Goal: Information Seeking & Learning: Find specific page/section

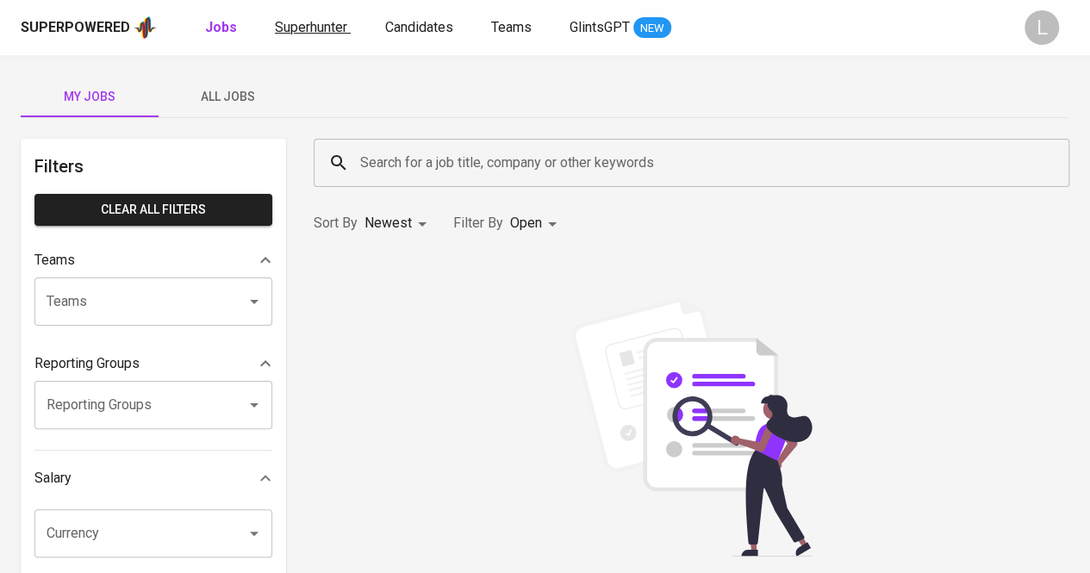
click at [343, 23] on span "Superhunter" at bounding box center [311, 27] width 72 height 16
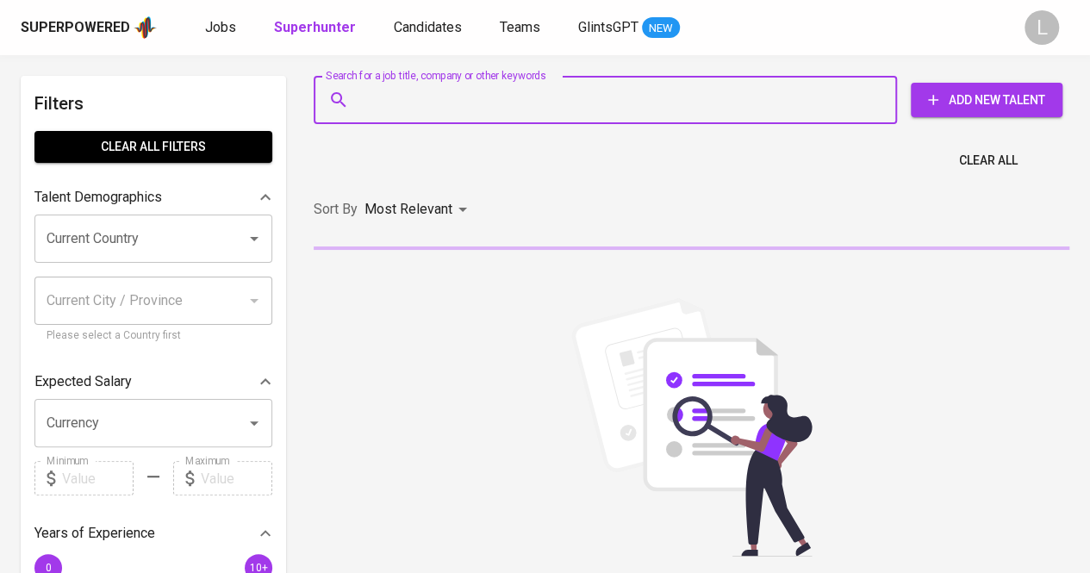
click at [448, 102] on input "Search for a job title, company or other keywords" at bounding box center [609, 100] width 507 height 33
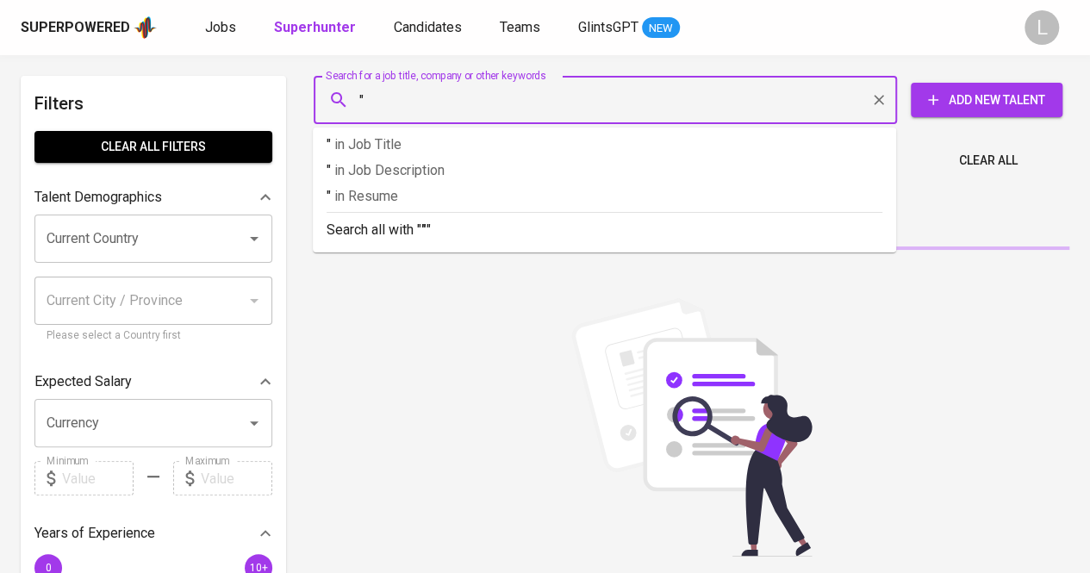
paste input "Bunga [PERSON_NAME] Putri"
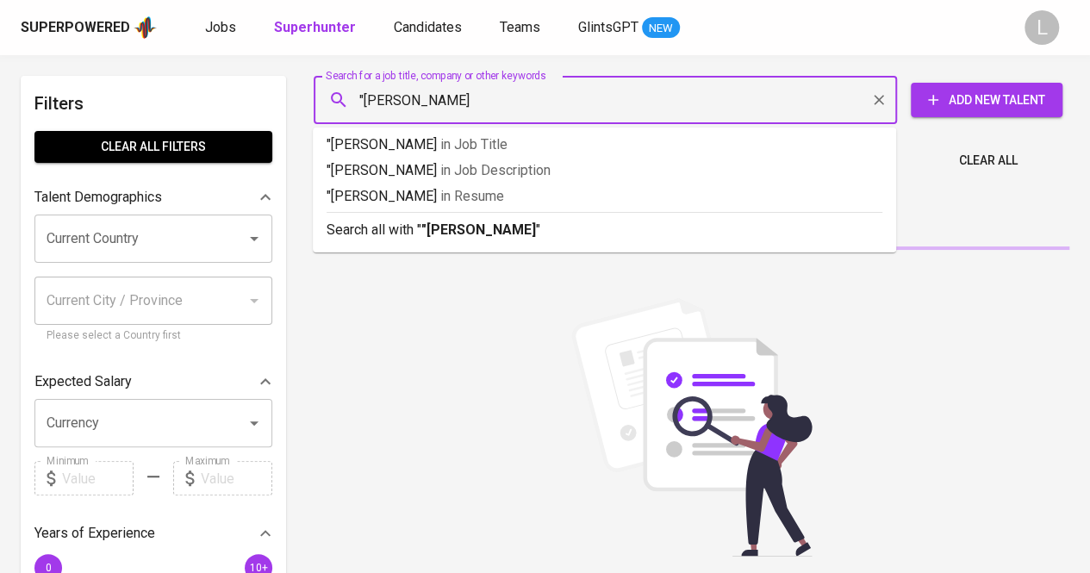
click at [448, 102] on input ""[PERSON_NAME]" at bounding box center [609, 100] width 507 height 33
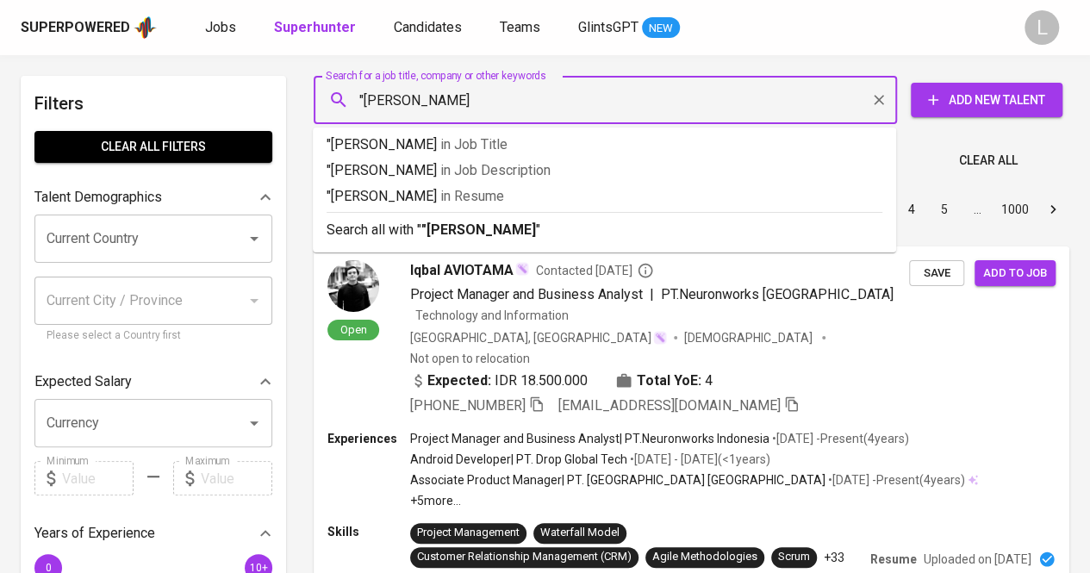
click at [517, 100] on input ""[PERSON_NAME]" at bounding box center [609, 100] width 507 height 33
type input ""Bunga [PERSON_NAME] Putri""
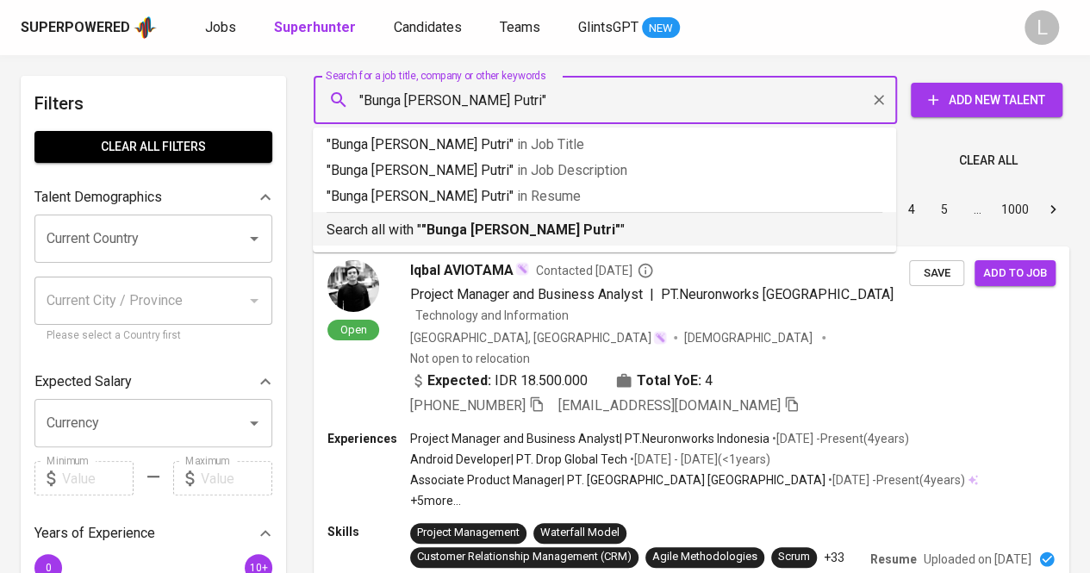
click at [512, 230] on b ""Bunga [PERSON_NAME] Putri"" at bounding box center [520, 229] width 199 height 16
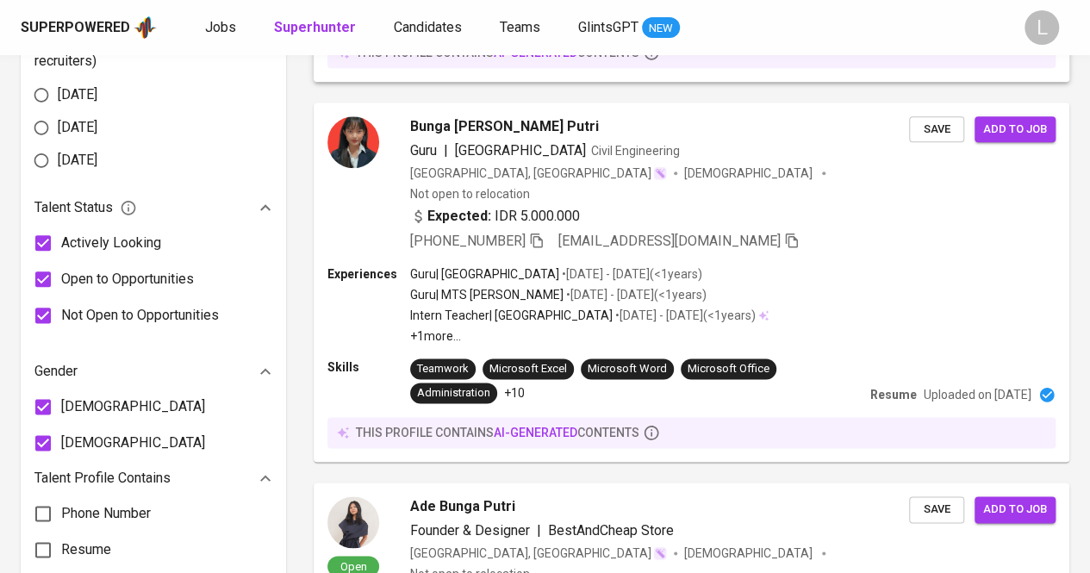
scroll to position [926, 0]
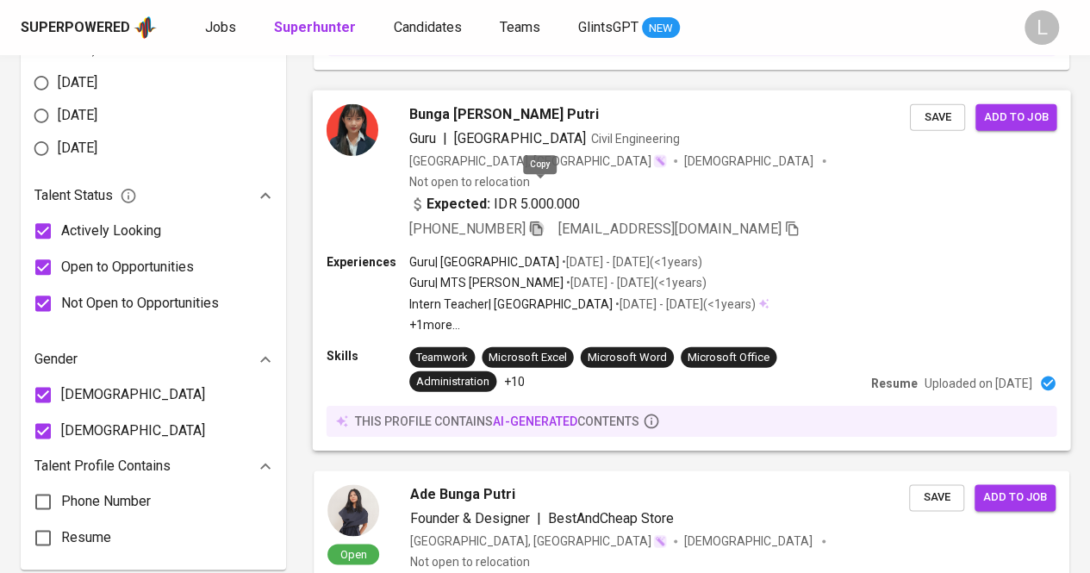
click at [541, 220] on icon "button" at bounding box center [536, 228] width 16 height 16
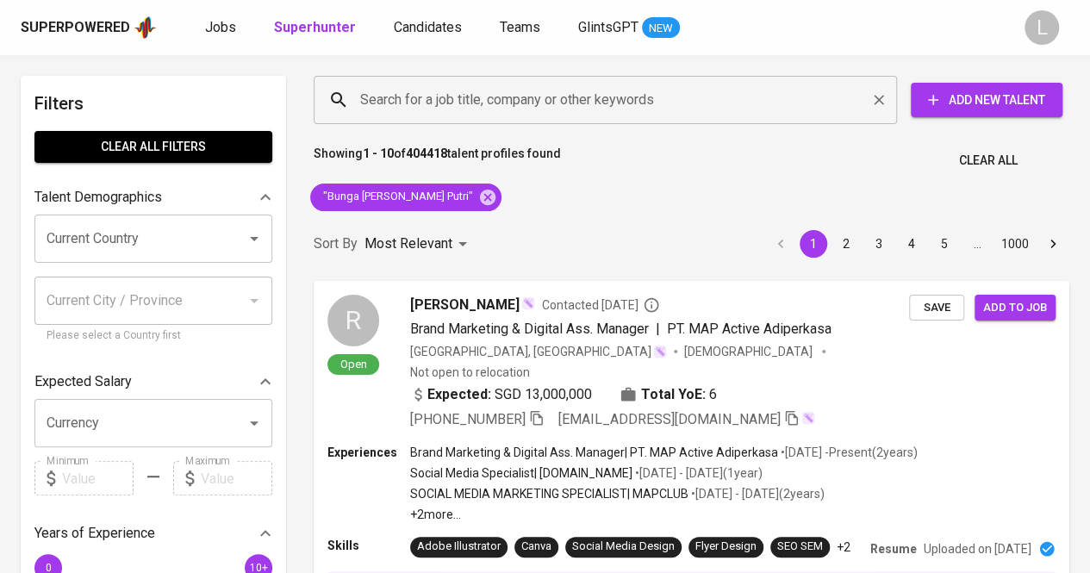
click at [581, 121] on div "Search for a job title, company or other keywords" at bounding box center [605, 100] width 583 height 48
paste input "[EMAIL_ADDRESS][DOMAIN_NAME]"
type input "[EMAIL_ADDRESS][DOMAIN_NAME]"
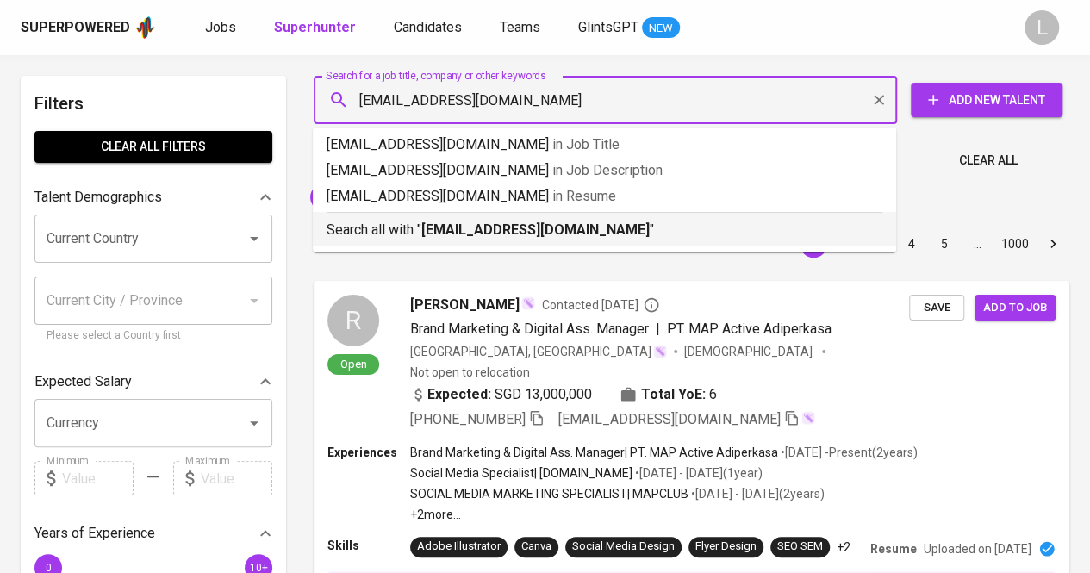
click at [572, 222] on b "[EMAIL_ADDRESS][DOMAIN_NAME]" at bounding box center [535, 229] width 228 height 16
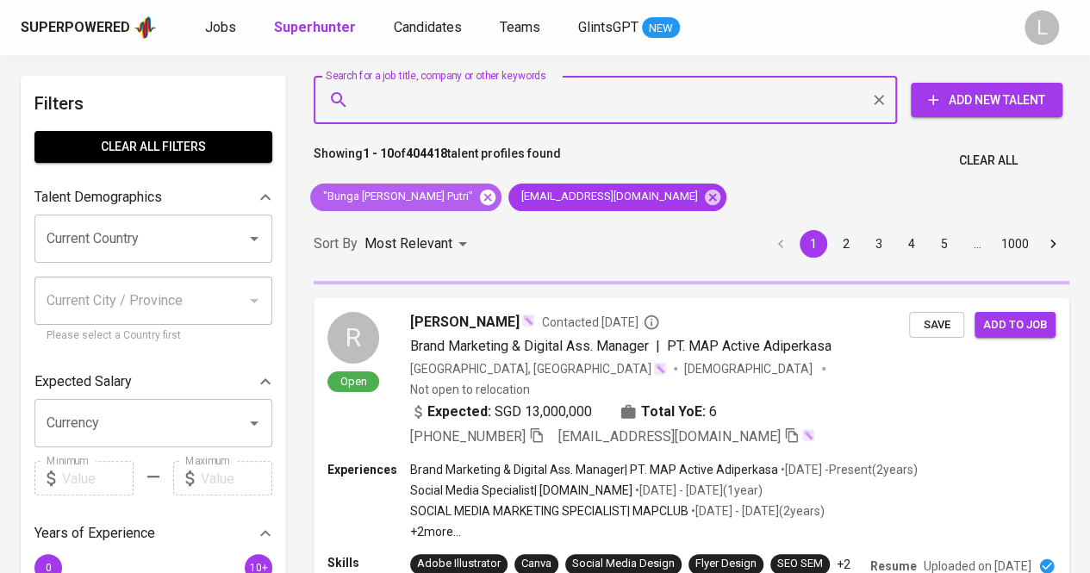
click at [478, 196] on icon at bounding box center [487, 197] width 19 height 19
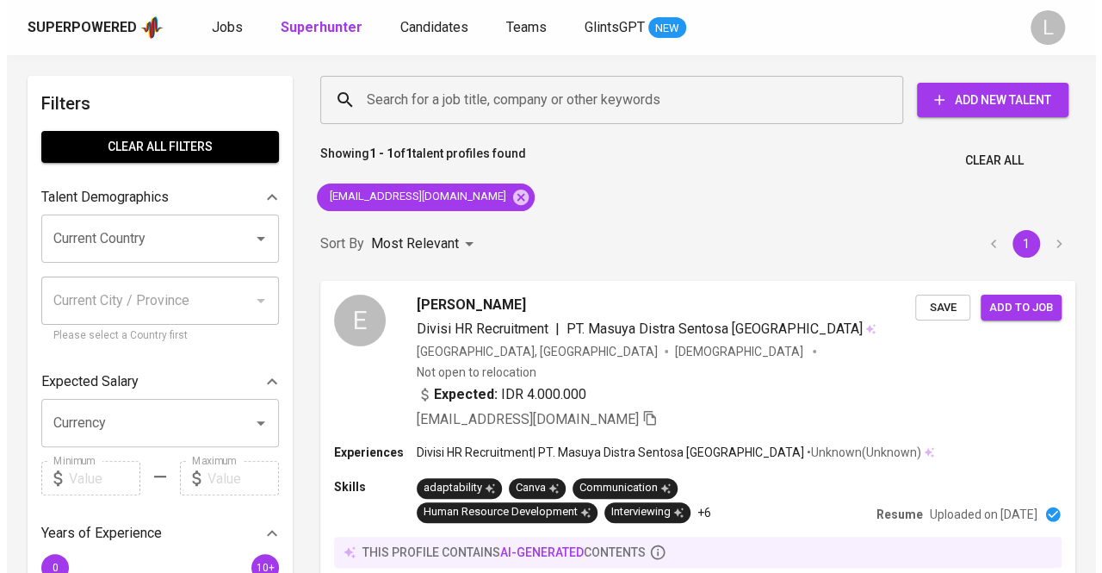
scroll to position [110, 0]
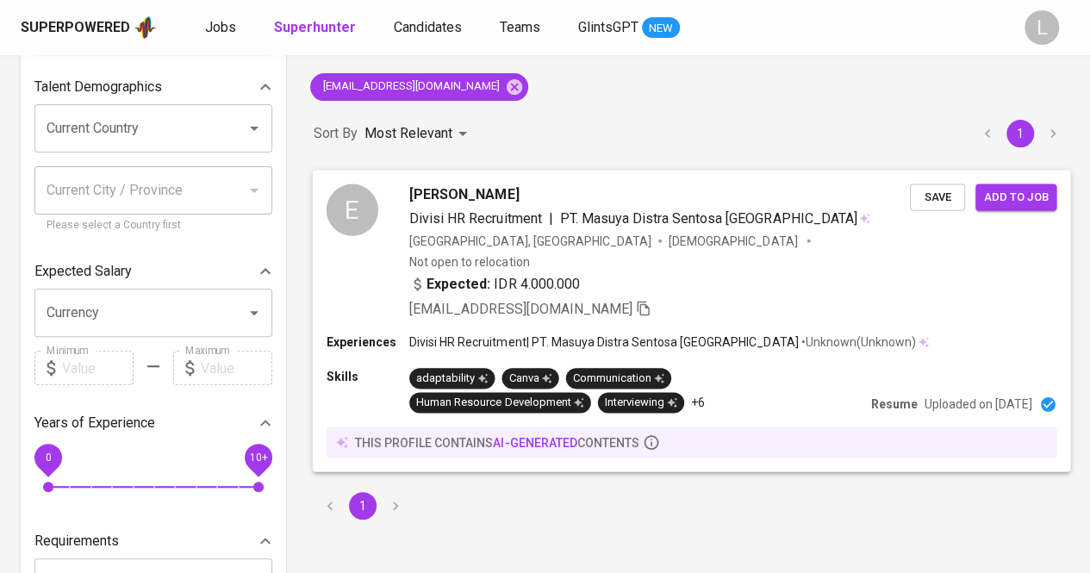
click at [461, 190] on span "[PERSON_NAME]" at bounding box center [463, 193] width 109 height 21
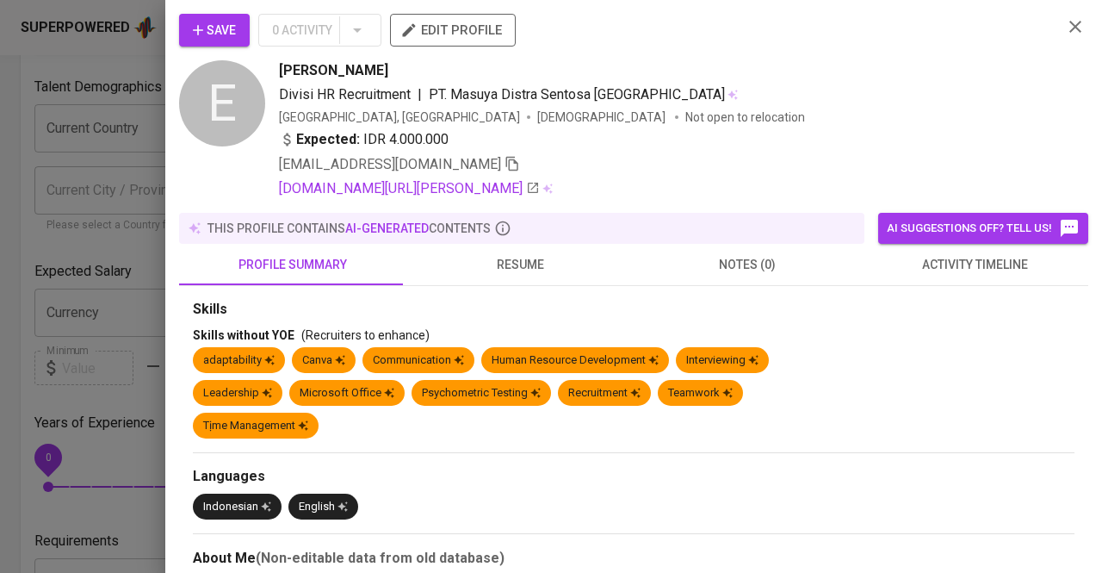
click at [549, 280] on button "resume" at bounding box center [520, 264] width 227 height 41
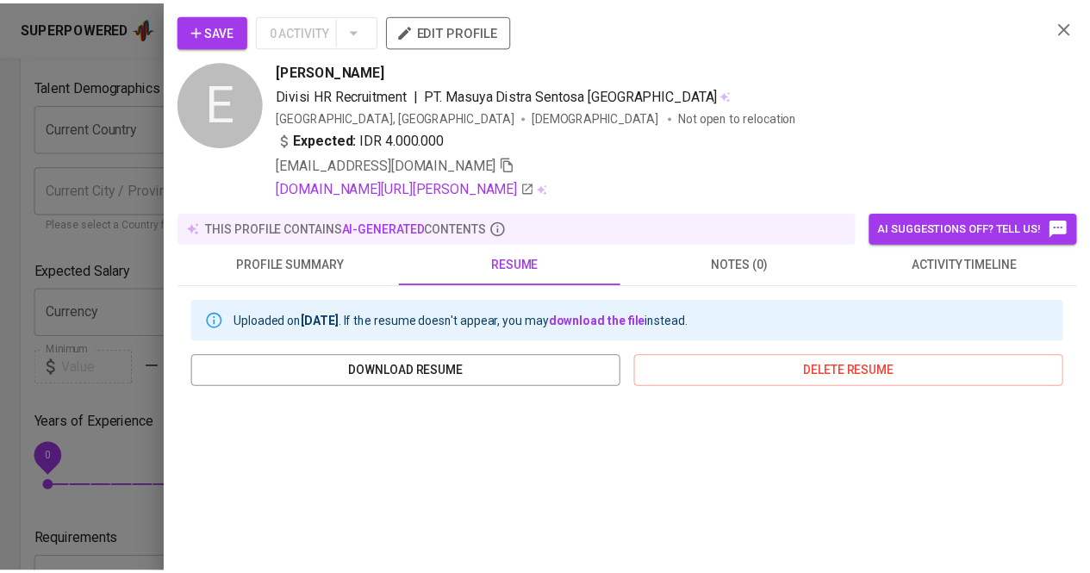
scroll to position [148, 0]
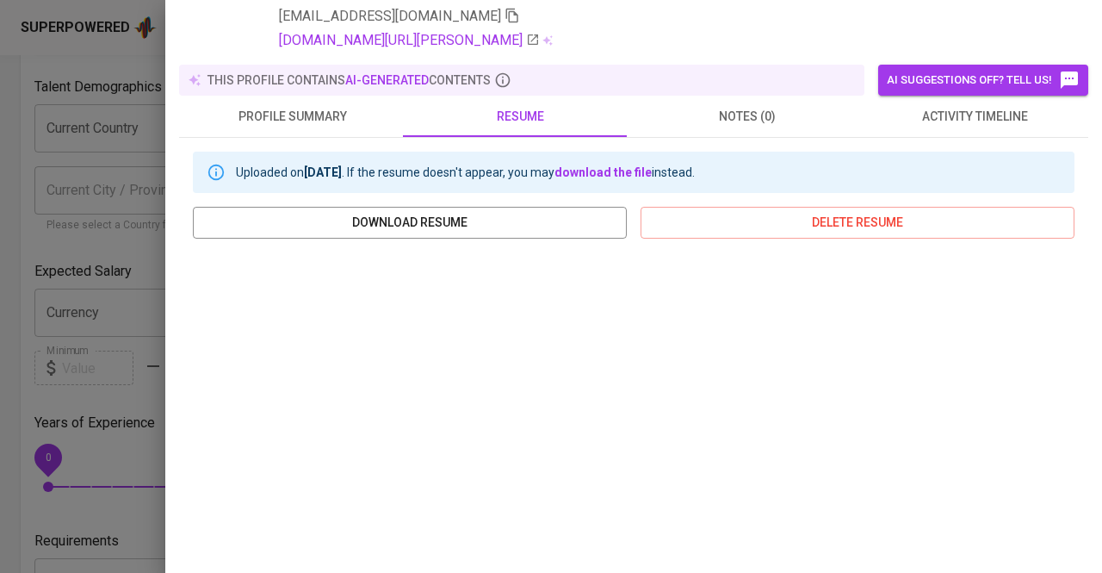
click at [0, 140] on div at bounding box center [551, 286] width 1102 height 573
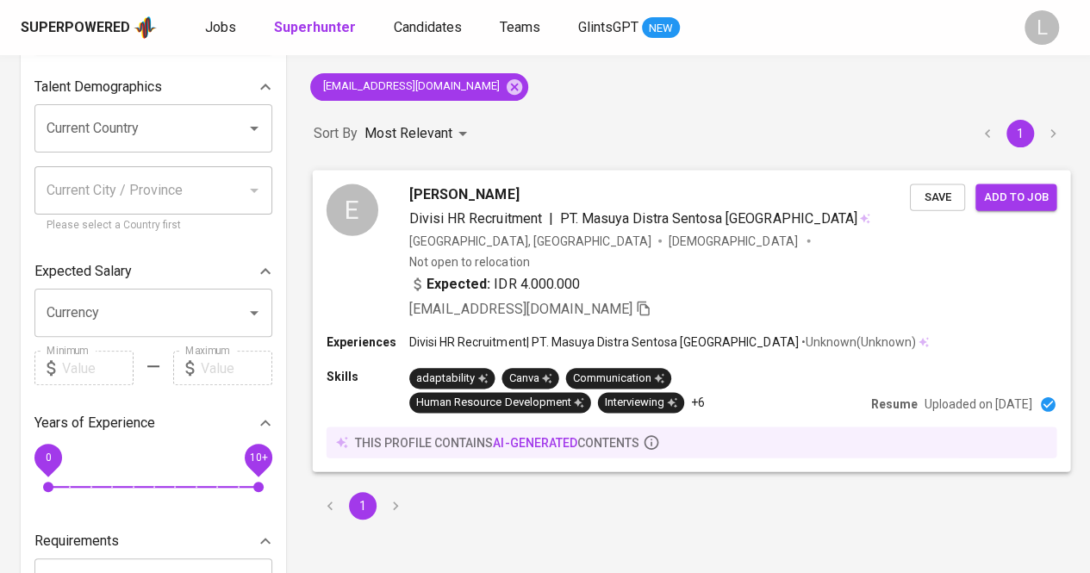
scroll to position [0, 0]
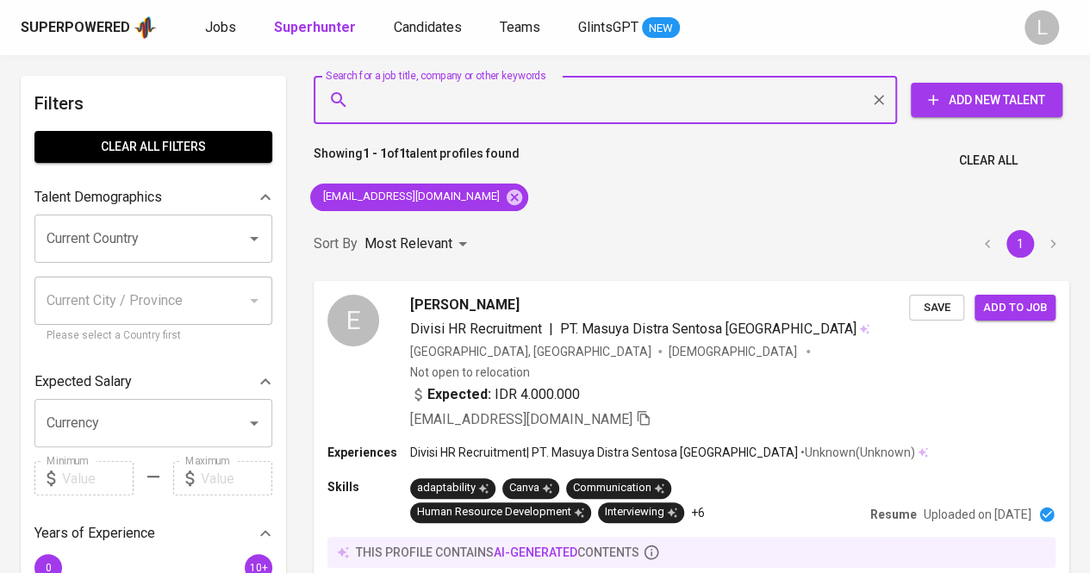
click at [506, 92] on input "Search for a job title, company or other keywords" at bounding box center [609, 100] width 507 height 33
paste input "[EMAIL_ADDRESS][DOMAIN_NAME]"
type input "[EMAIL_ADDRESS][DOMAIN_NAME]"
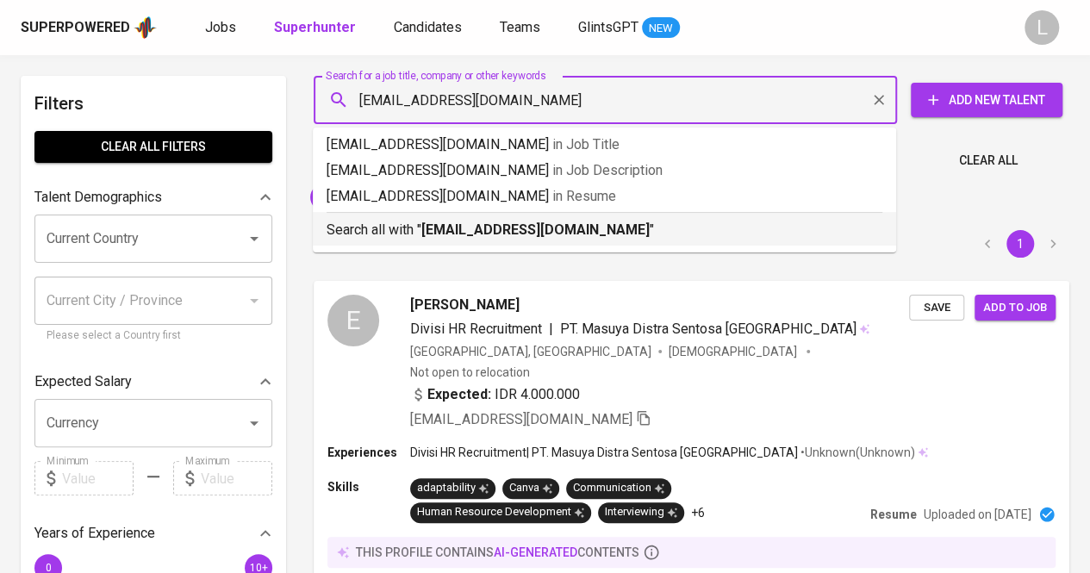
click at [507, 230] on b "[EMAIL_ADDRESS][DOMAIN_NAME]" at bounding box center [535, 229] width 228 height 16
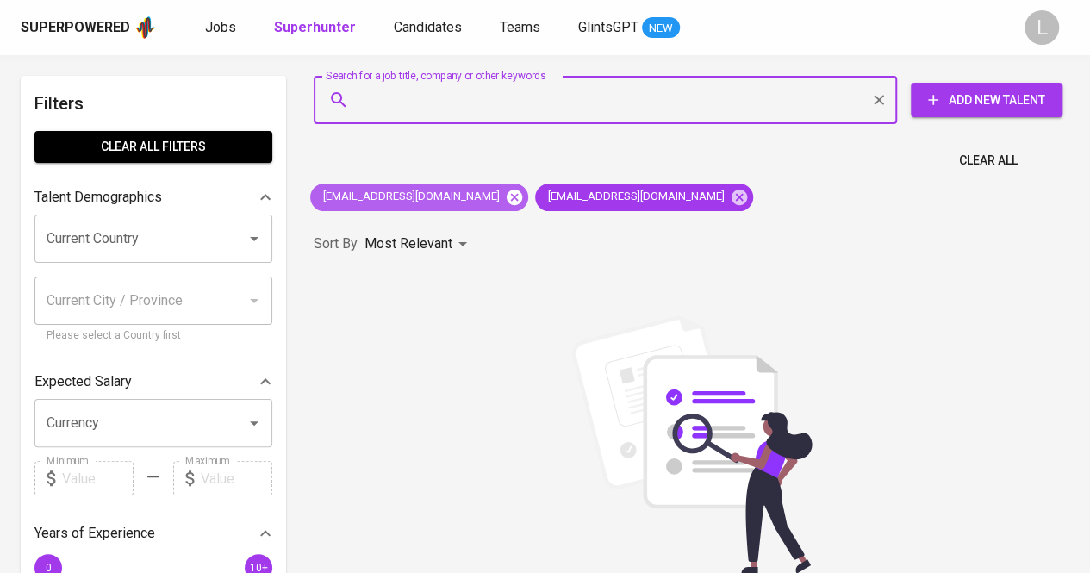
click at [506, 200] on icon at bounding box center [514, 197] width 16 height 16
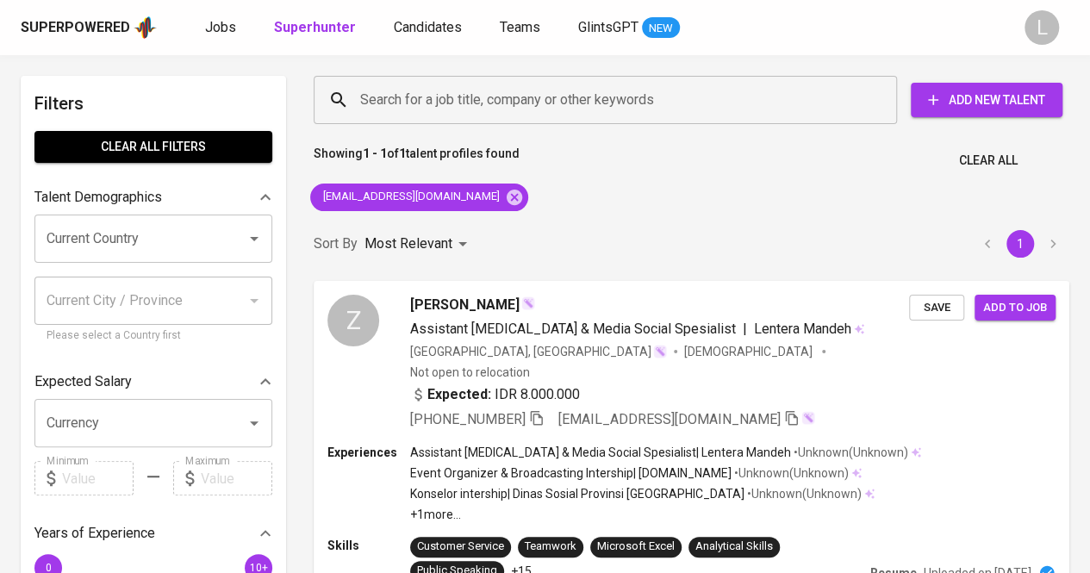
scroll to position [110, 0]
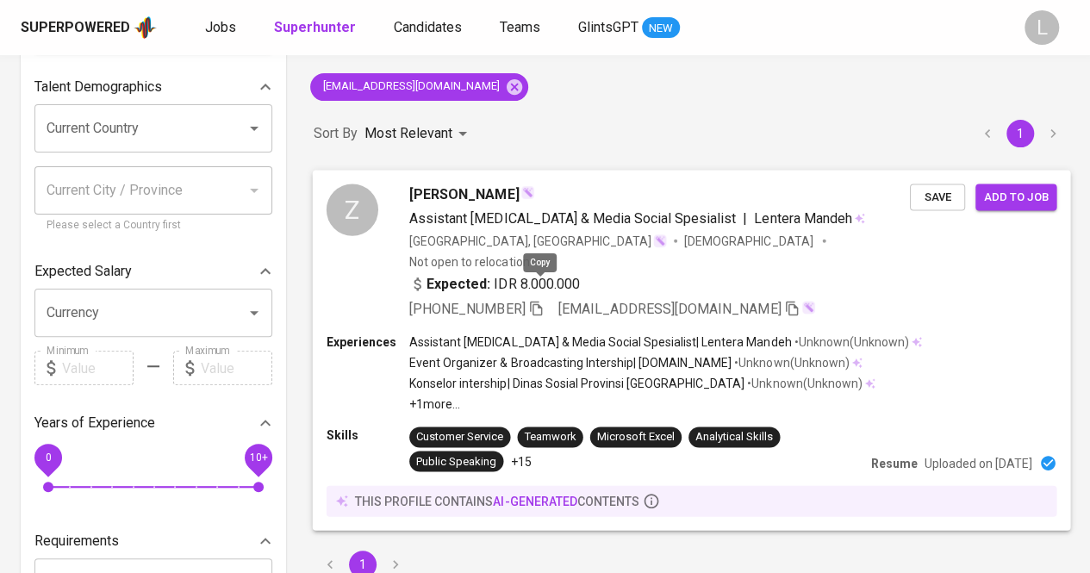
click at [543, 300] on icon "button" at bounding box center [536, 308] width 16 height 16
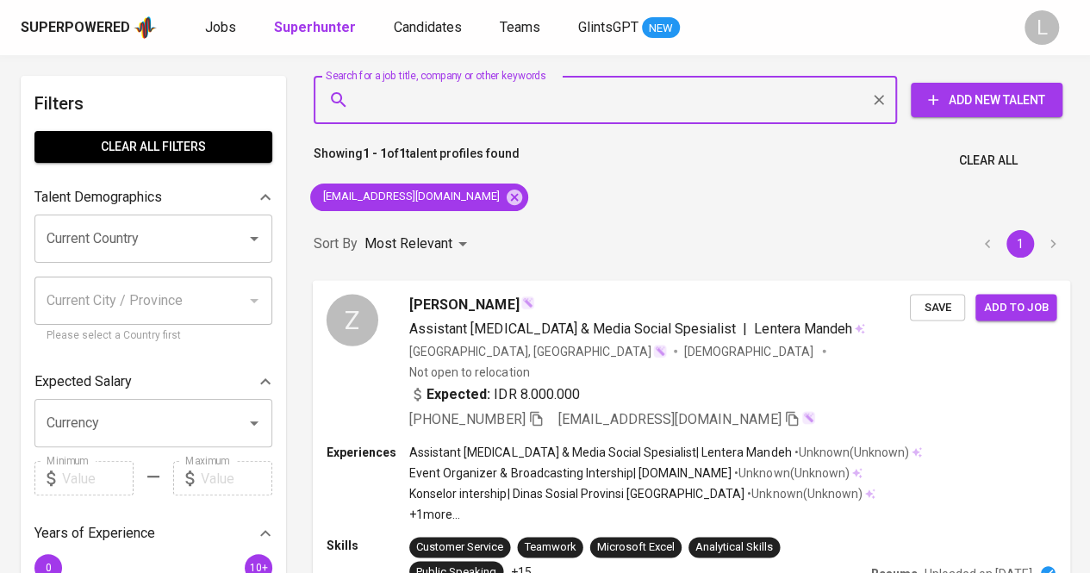
paste input "[EMAIL_ADDRESS][DOMAIN_NAME]"
click at [582, 91] on input "Search for a job title, company or other keywords" at bounding box center [609, 100] width 507 height 33
type input "[EMAIL_ADDRESS][DOMAIN_NAME]"
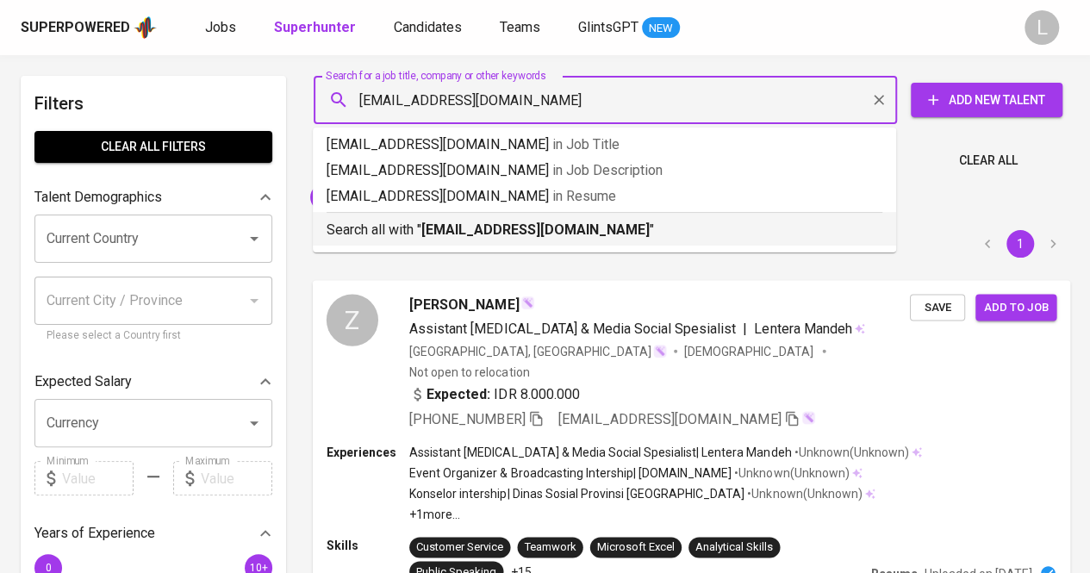
click at [496, 225] on b "[EMAIL_ADDRESS][DOMAIN_NAME]" at bounding box center [535, 229] width 228 height 16
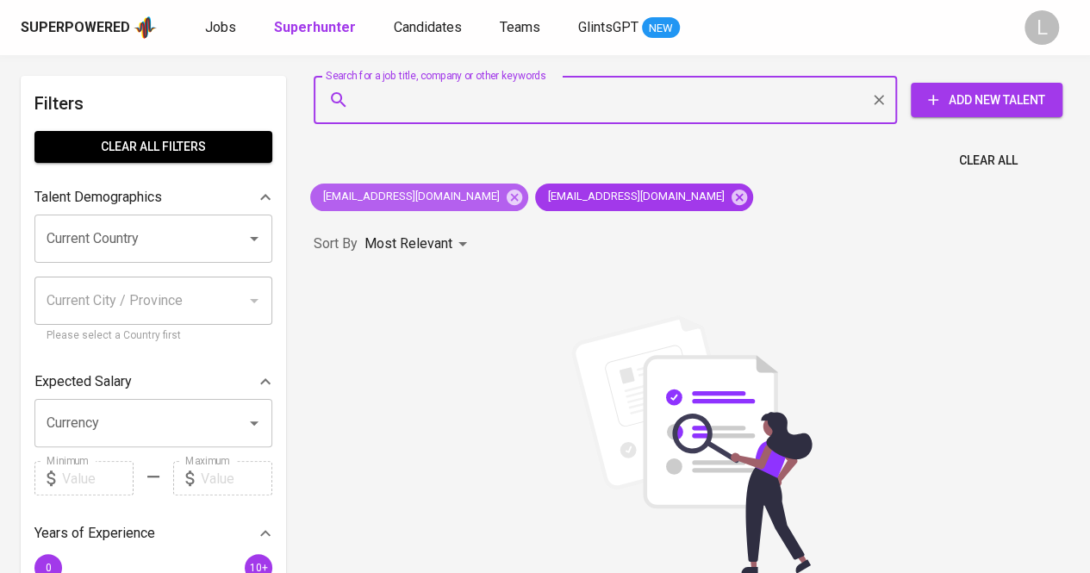
click at [481, 208] on div "[EMAIL_ADDRESS][DOMAIN_NAME]" at bounding box center [419, 197] width 218 height 28
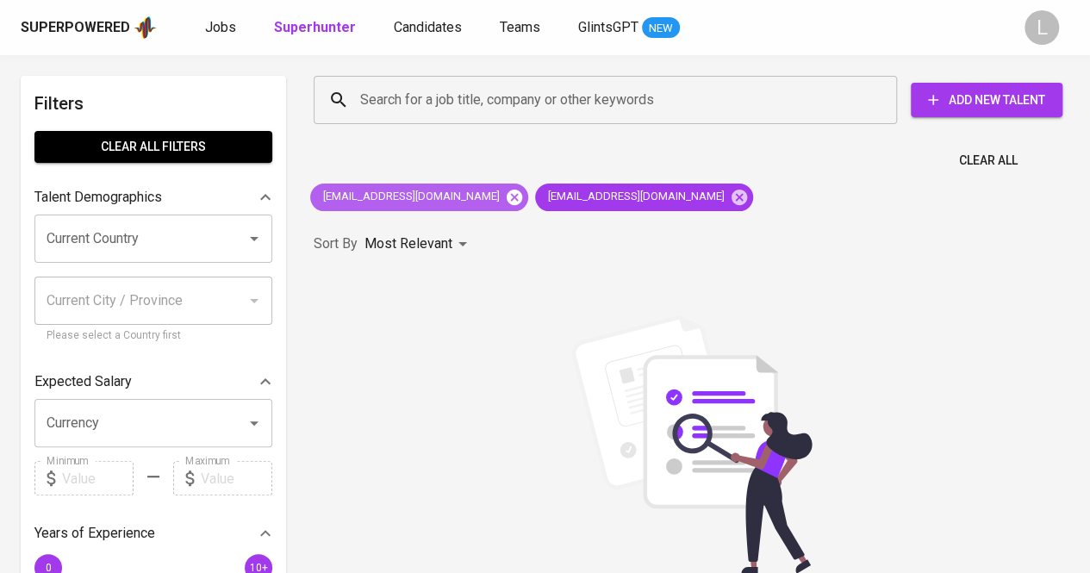
click at [506, 196] on icon at bounding box center [514, 197] width 16 height 16
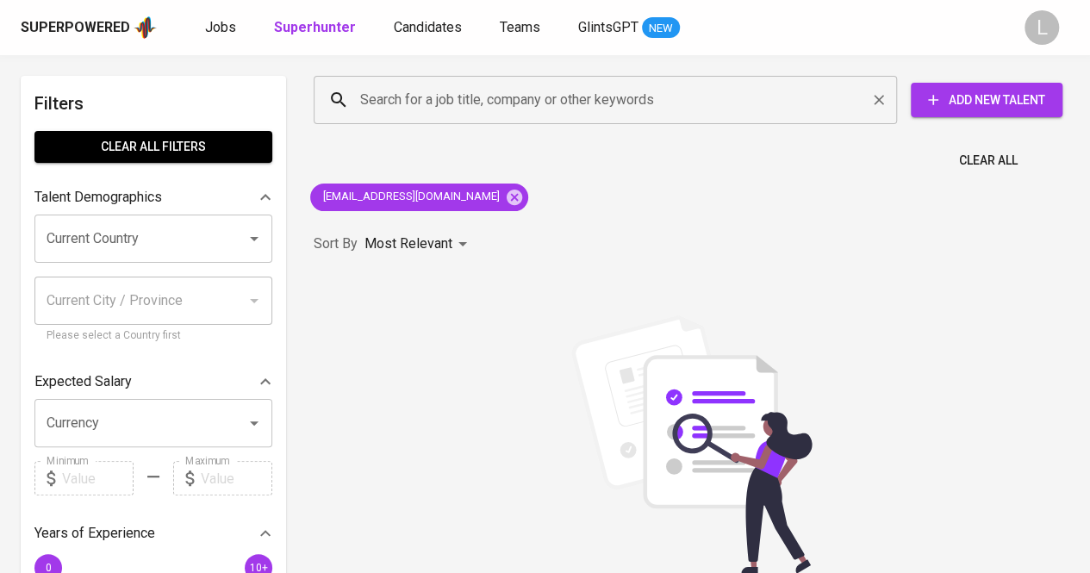
click at [542, 99] on input "Search for a job title, company or other keywords" at bounding box center [609, 100] width 507 height 33
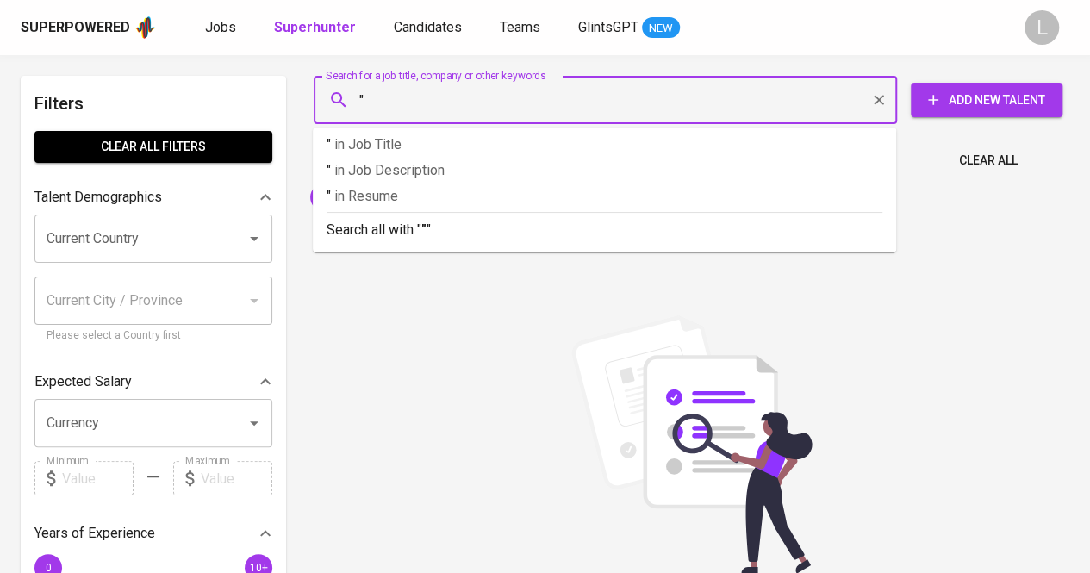
paste input "[PERSON_NAME]"
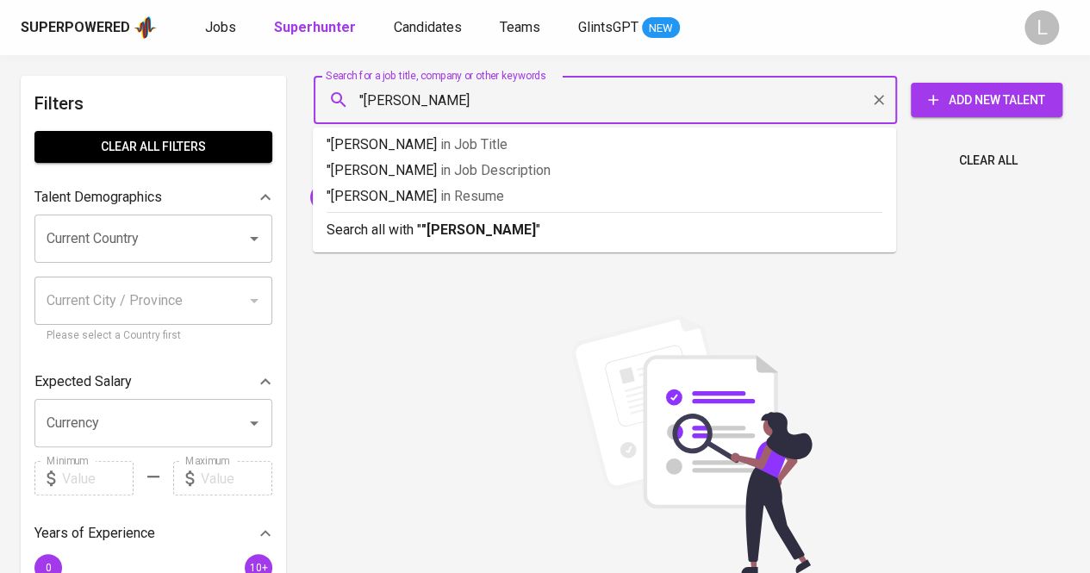
click at [542, 99] on input ""[PERSON_NAME]" at bounding box center [609, 100] width 507 height 33
type input ""[PERSON_NAME]""
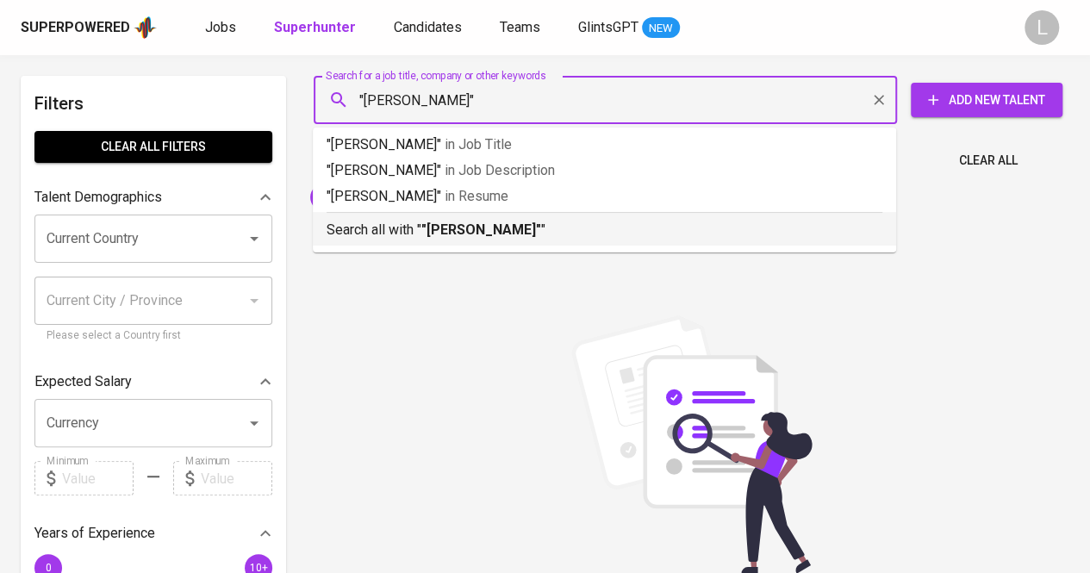
click at [457, 222] on b ""[PERSON_NAME]"" at bounding box center [481, 229] width 120 height 16
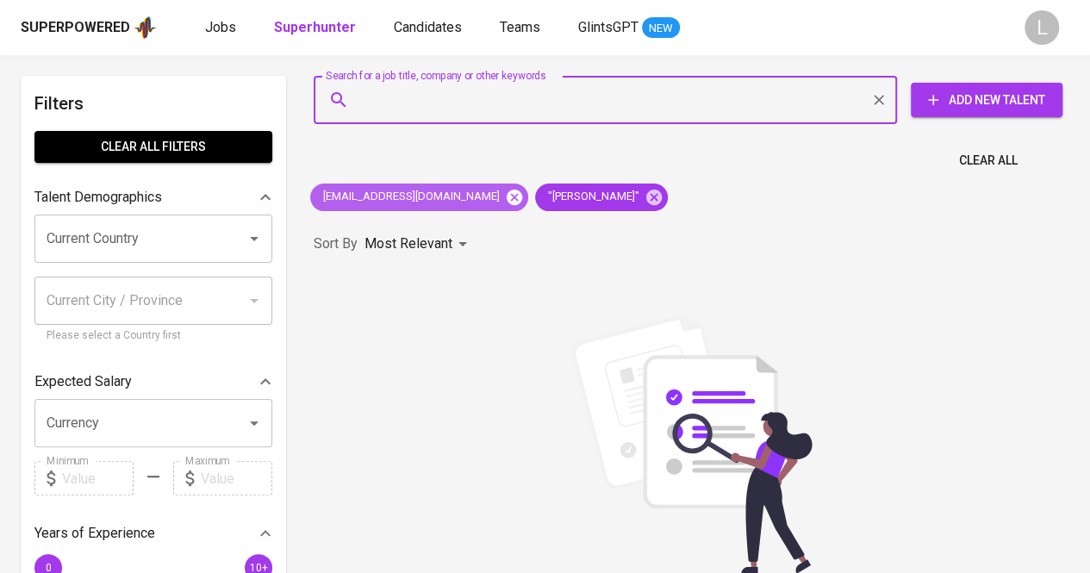
click at [506, 193] on icon at bounding box center [514, 197] width 16 height 16
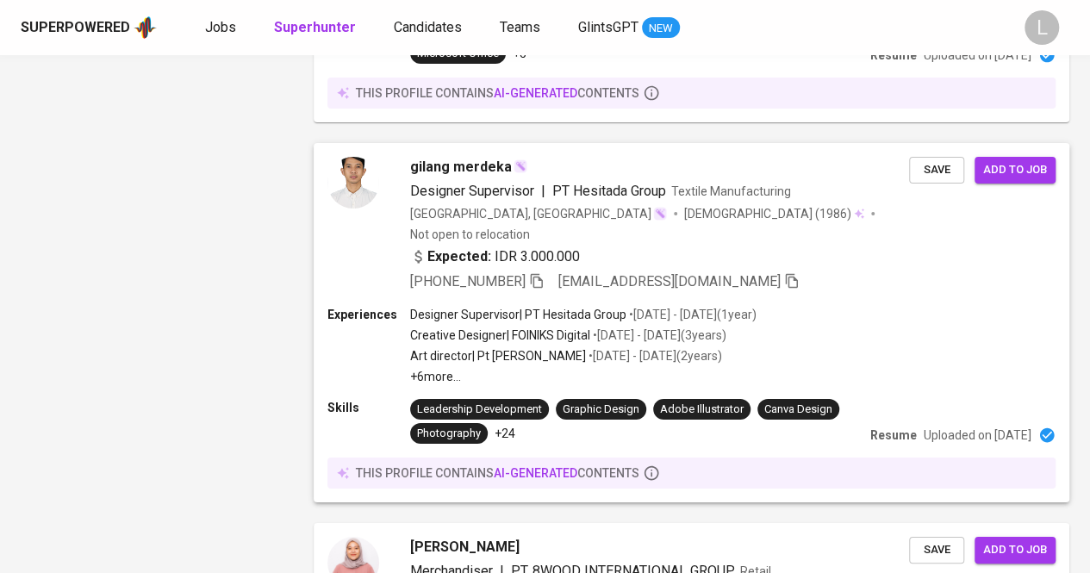
scroll to position [3123, 0]
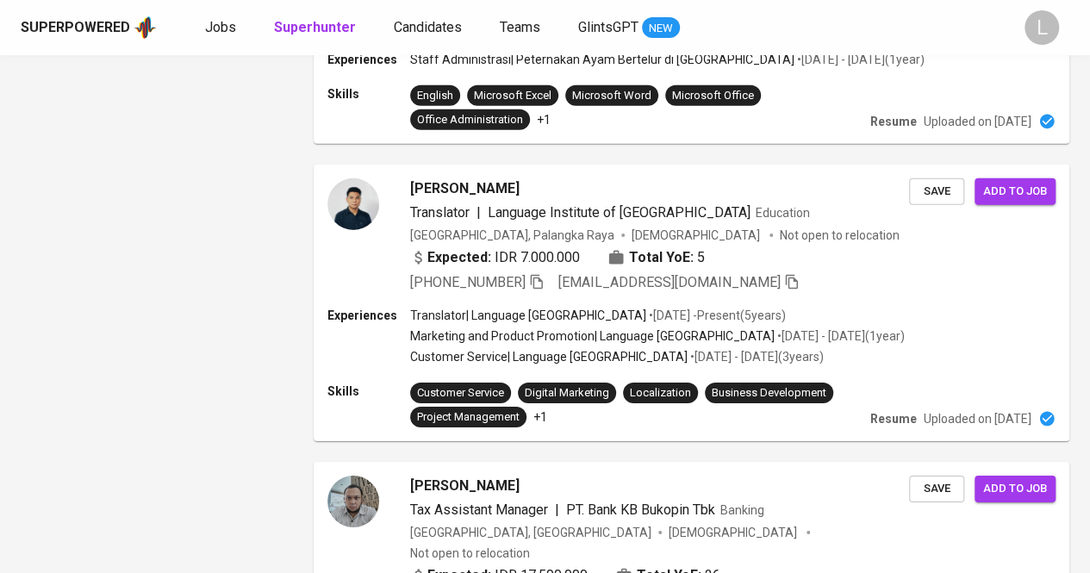
scroll to position [2656, 0]
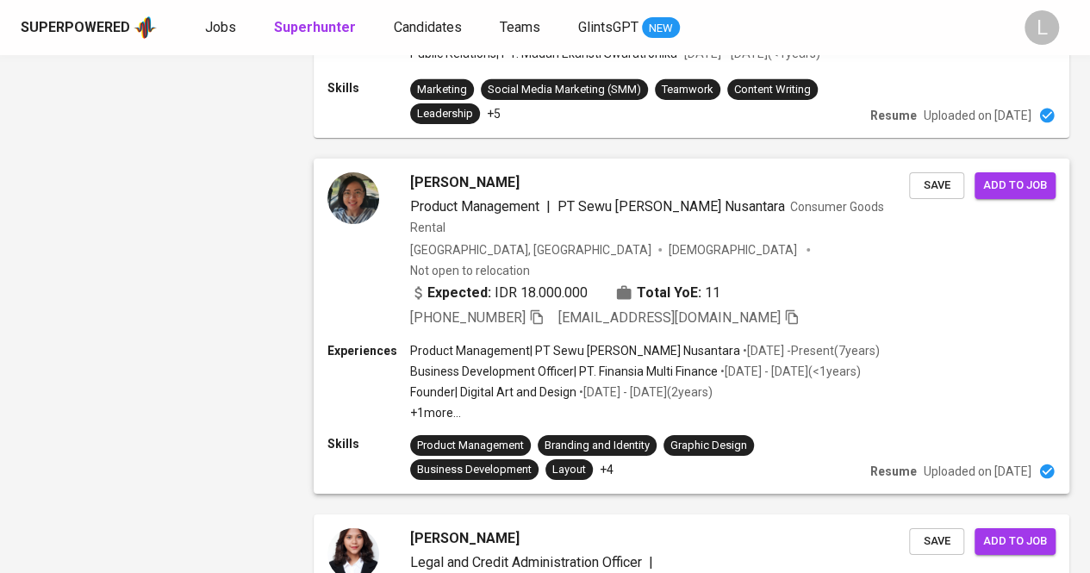
scroll to position [2979, 0]
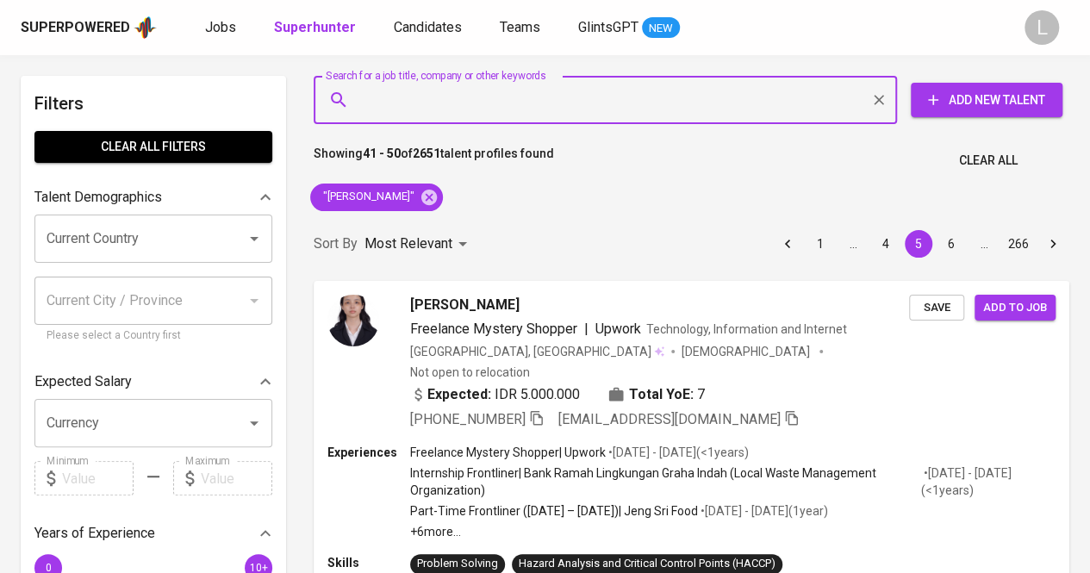
paste input "desziky@gmail.com"
click at [494, 99] on input "Search for a job title, company or other keywords" at bounding box center [609, 100] width 507 height 33
type input "desziky@gmail.com"
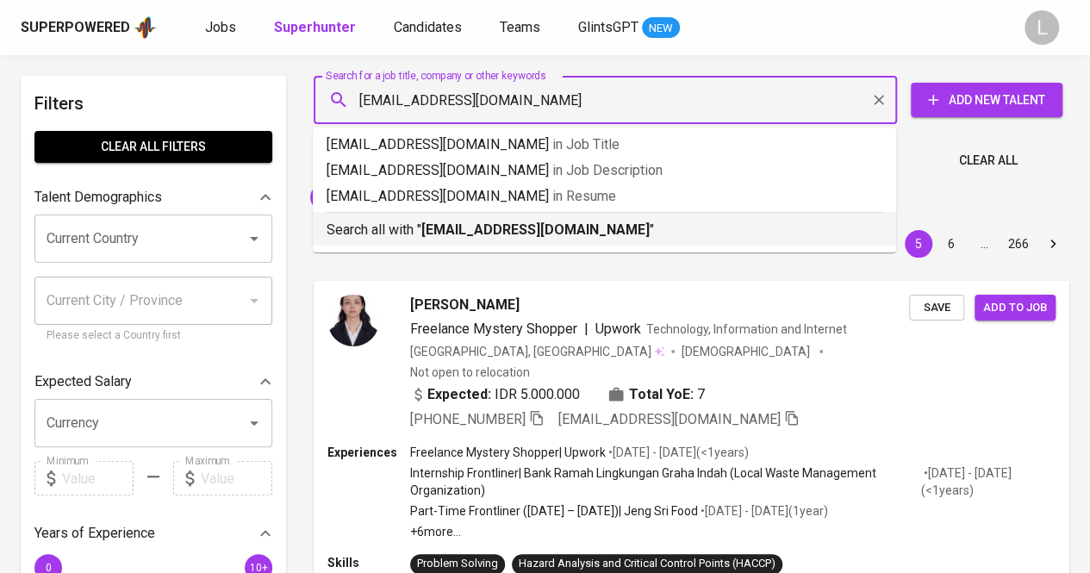
click at [439, 228] on b "desziky@gmail.com" at bounding box center [535, 229] width 228 height 16
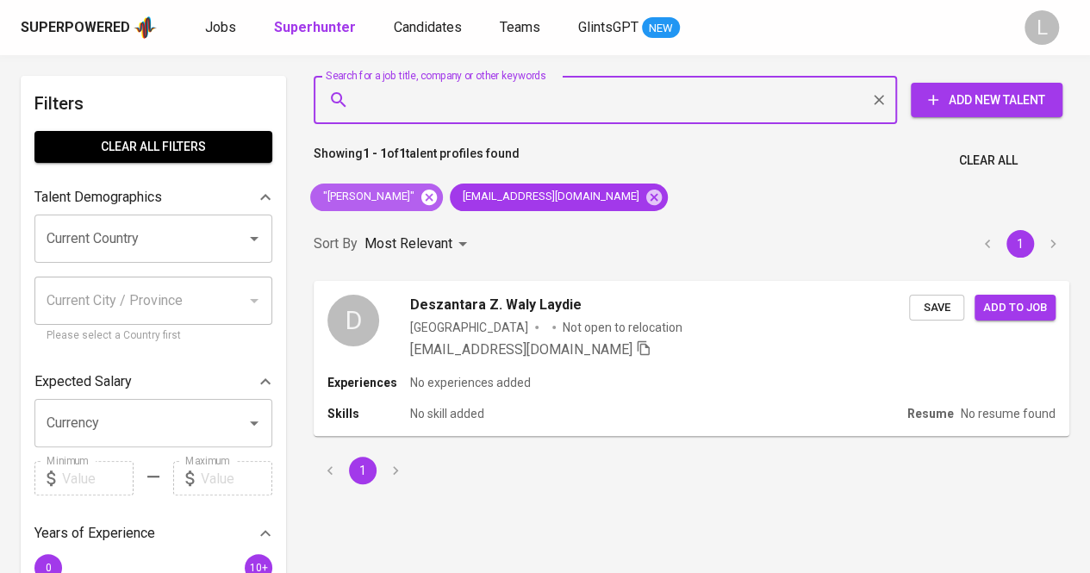
click at [422, 201] on icon at bounding box center [429, 197] width 16 height 16
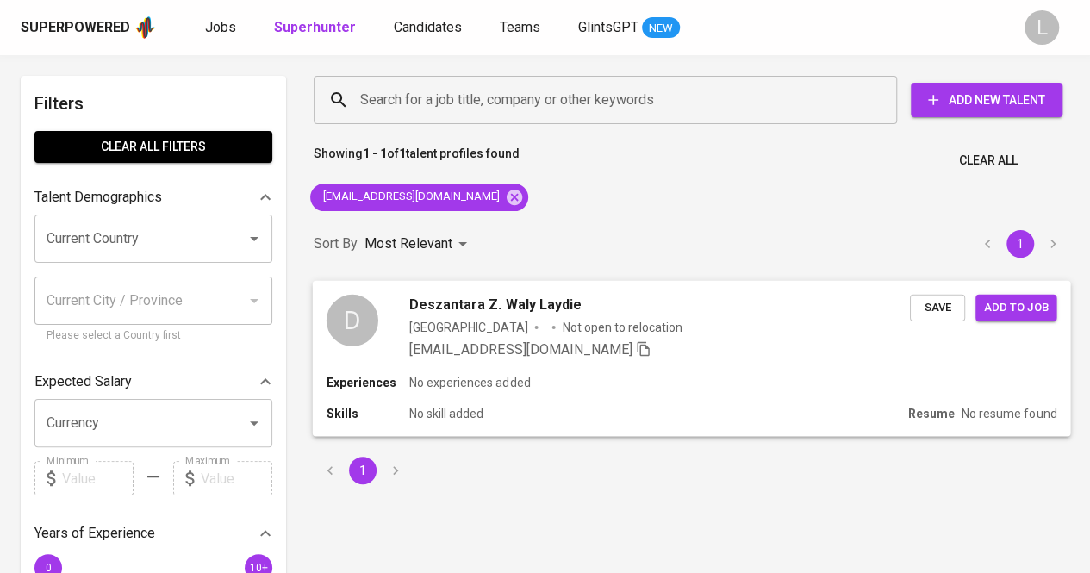
click at [466, 313] on span "Deszantara Z. Waly Laydie" at bounding box center [495, 304] width 172 height 21
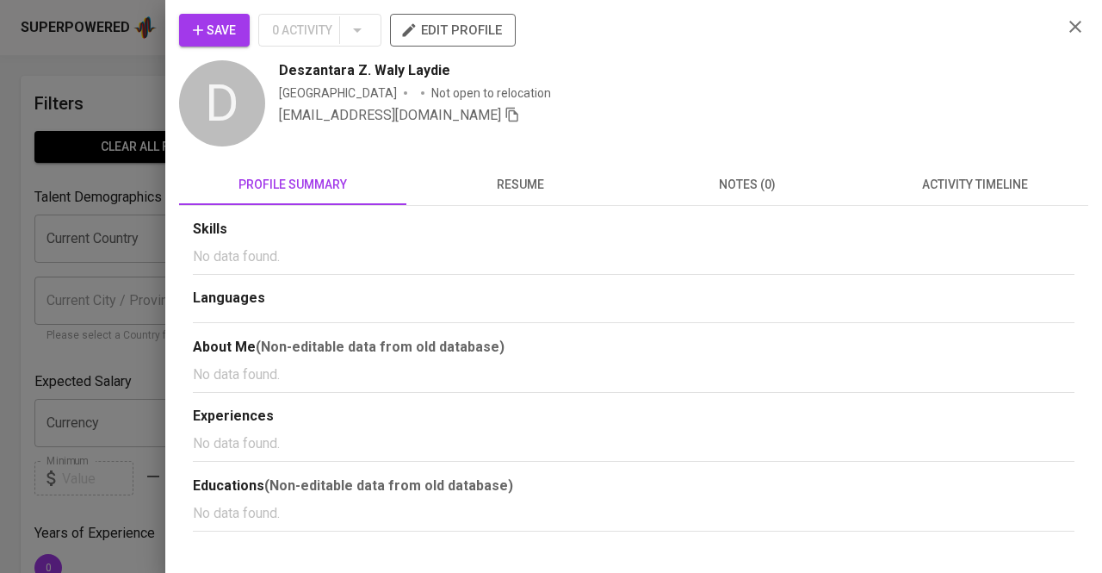
click at [579, 194] on span "resume" at bounding box center [520, 185] width 207 height 22
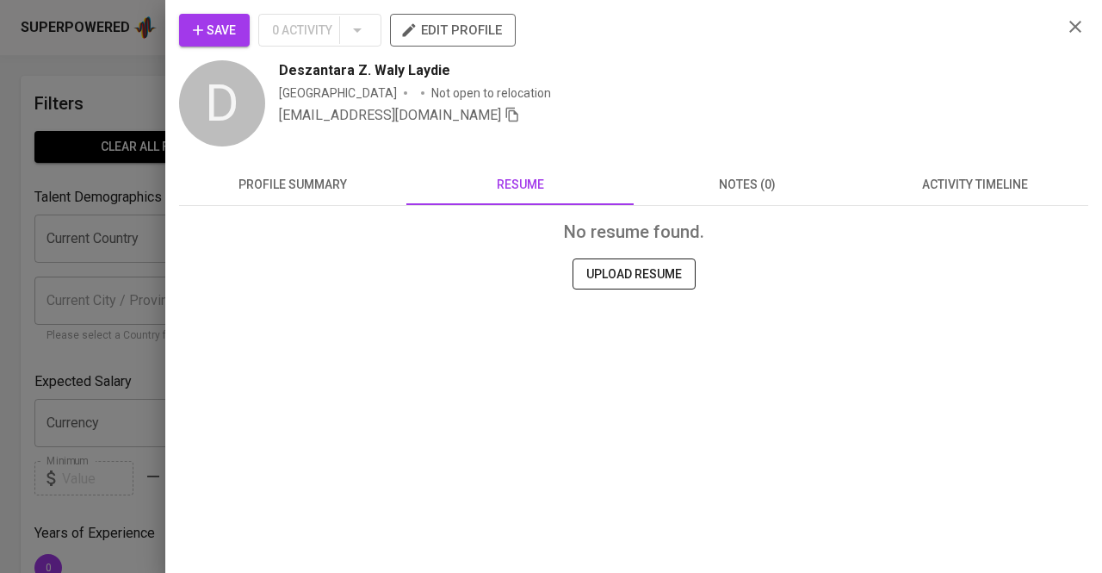
click at [381, 181] on span "profile summary" at bounding box center [292, 185] width 207 height 22
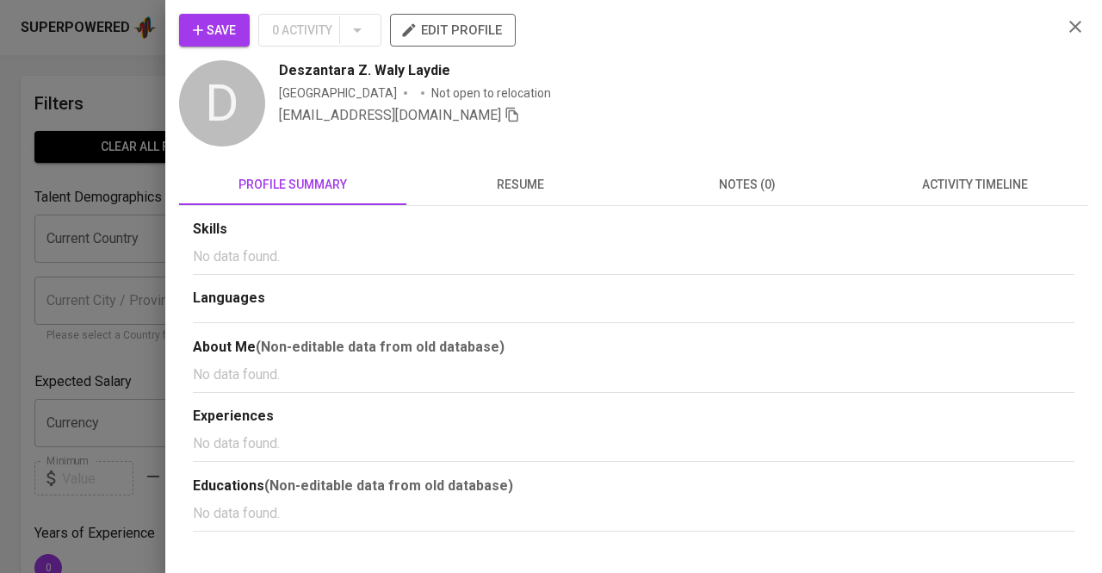
click at [65, 230] on div at bounding box center [551, 286] width 1102 height 573
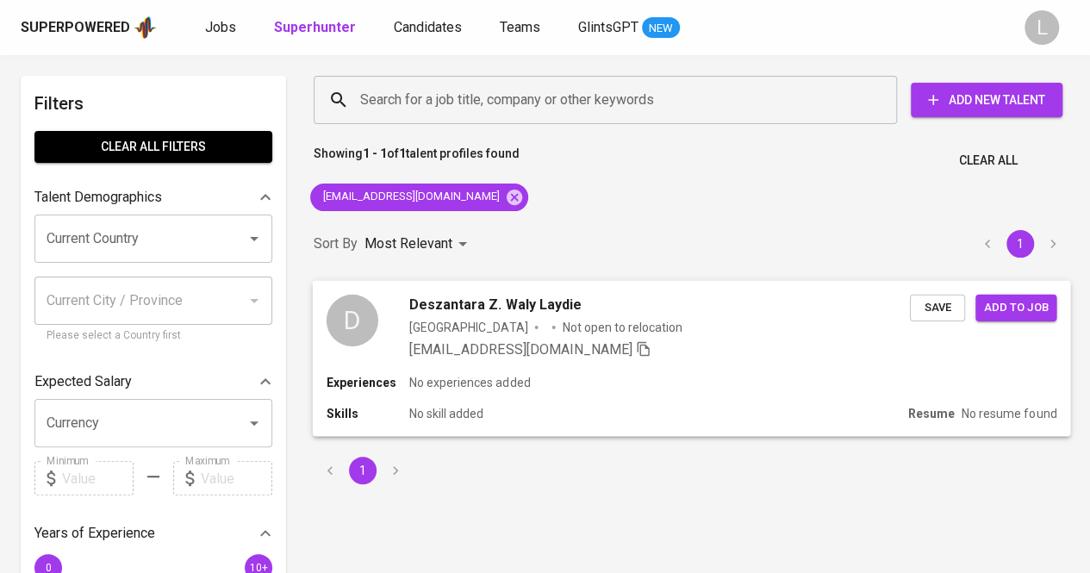
click at [535, 308] on span "Deszantara Z. Waly Laydie" at bounding box center [495, 304] width 172 height 21
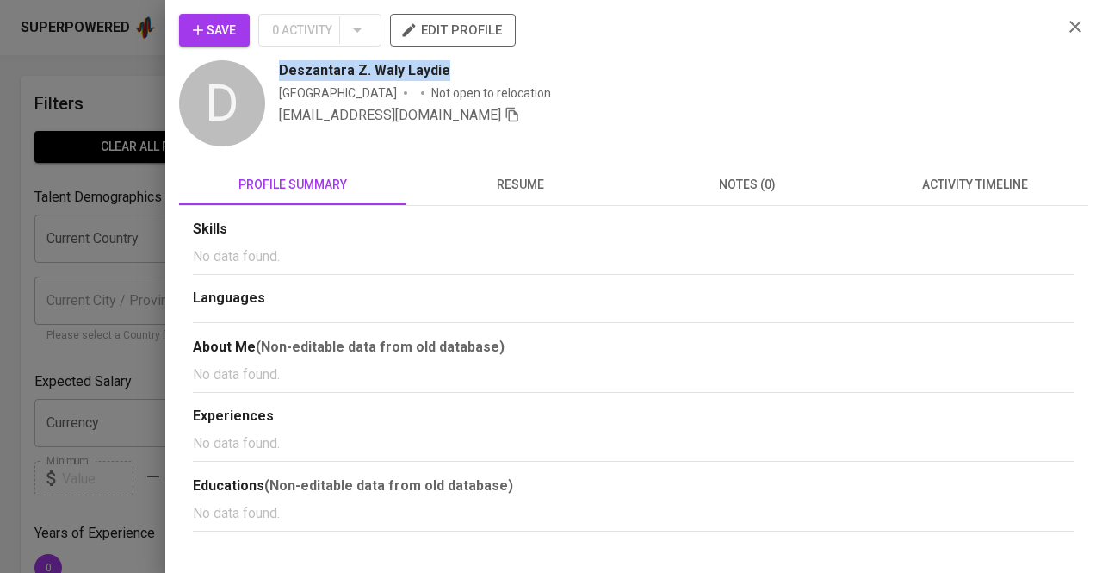
drag, startPoint x: 270, startPoint y: 59, endPoint x: 493, endPoint y: 59, distance: 223.1
click at [493, 60] on div "D Deszantara Z. Waly Laydie Indonesia Not open to relocation desziky@gmail.com" at bounding box center [614, 105] width 870 height 90
copy span "Deszantara Z. Waly Laydie"
click at [33, 172] on div at bounding box center [551, 286] width 1102 height 573
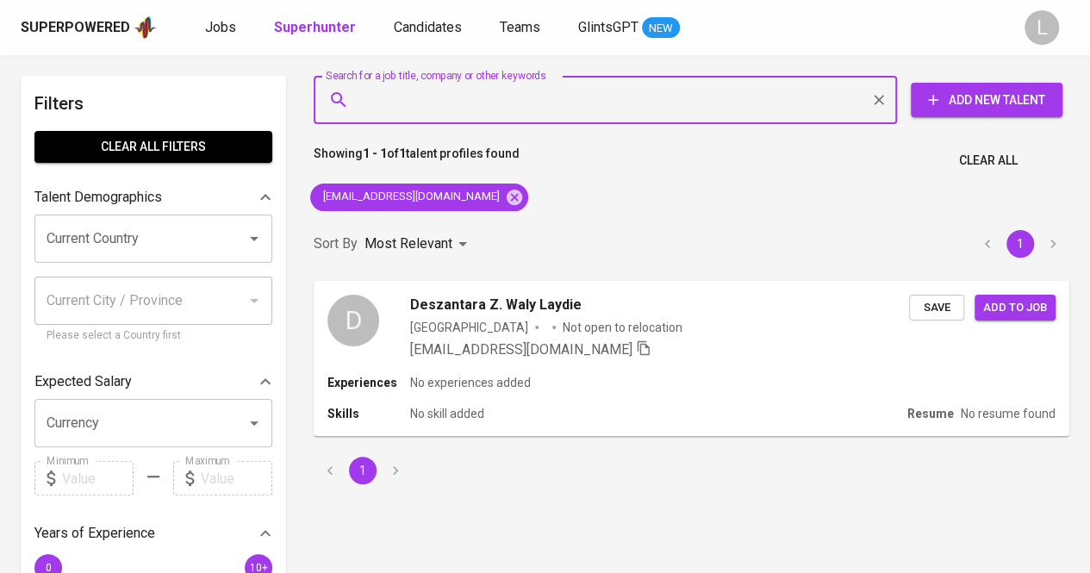
click at [423, 102] on input "Search for a job title, company or other keywords" at bounding box center [609, 100] width 507 height 33
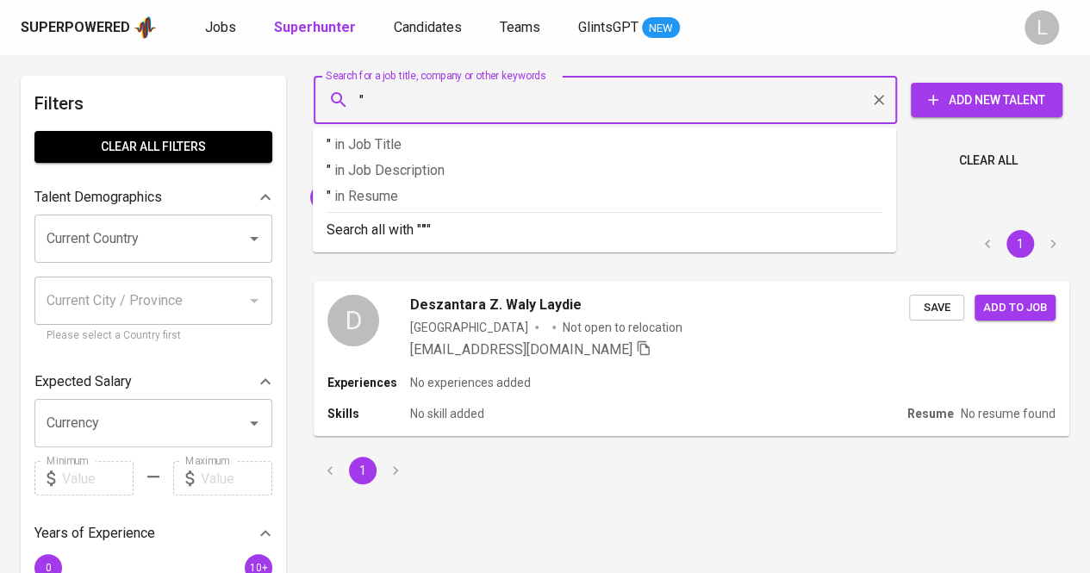
paste input "Deszantara Z. Waly Laydie"
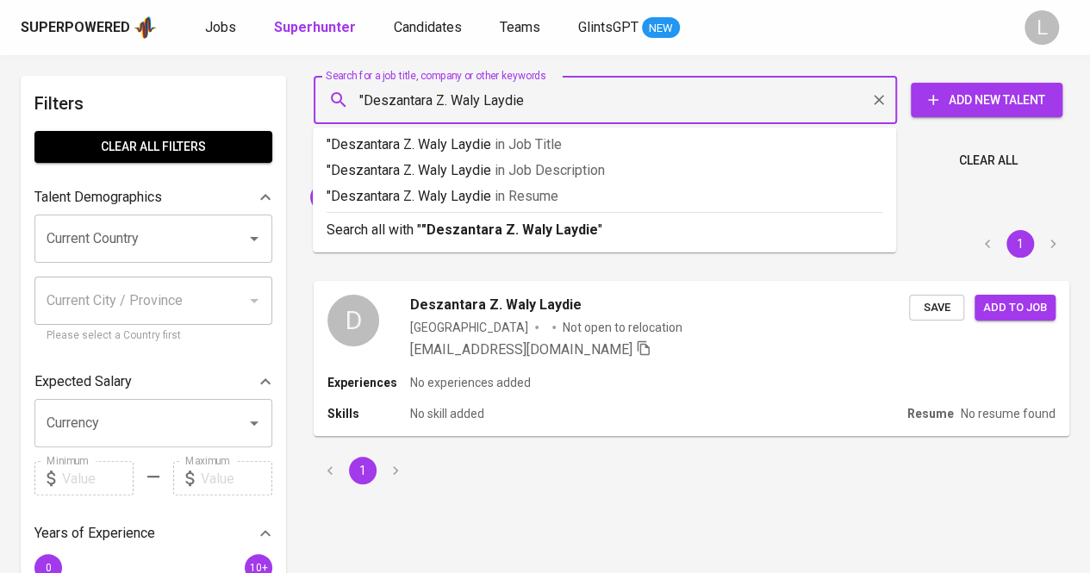
type input ""Deszantara Z. Waly Laydie""
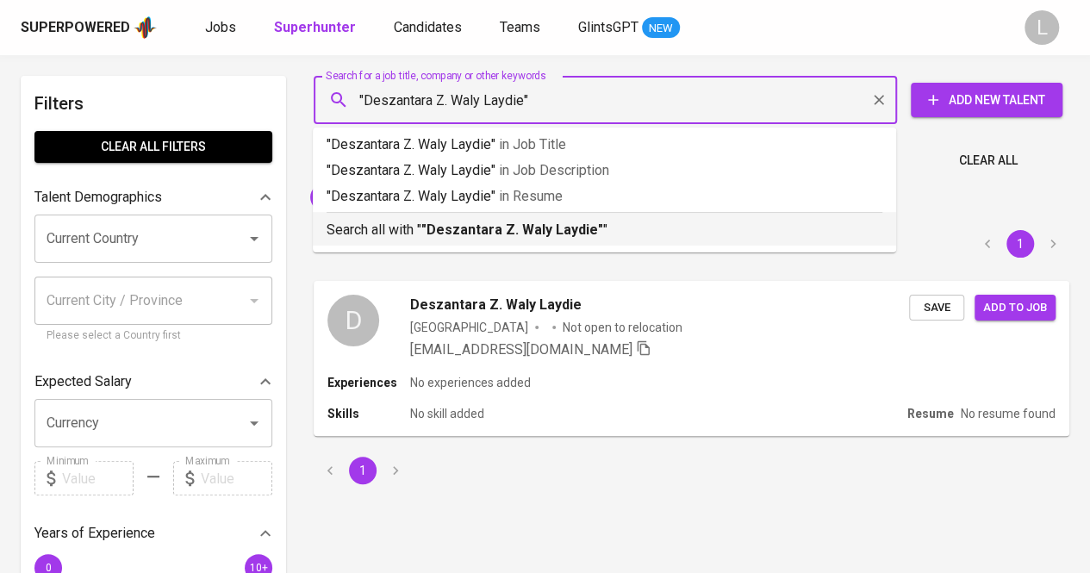
click at [463, 226] on b ""Deszantara Z. Waly Laydie"" at bounding box center [512, 229] width 182 height 16
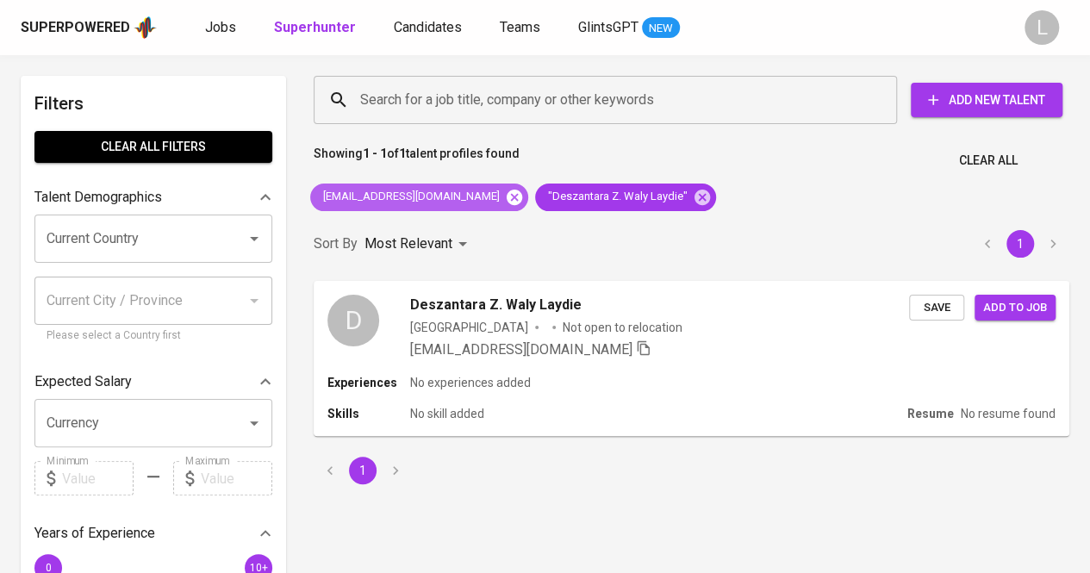
click at [505, 189] on icon at bounding box center [514, 197] width 19 height 19
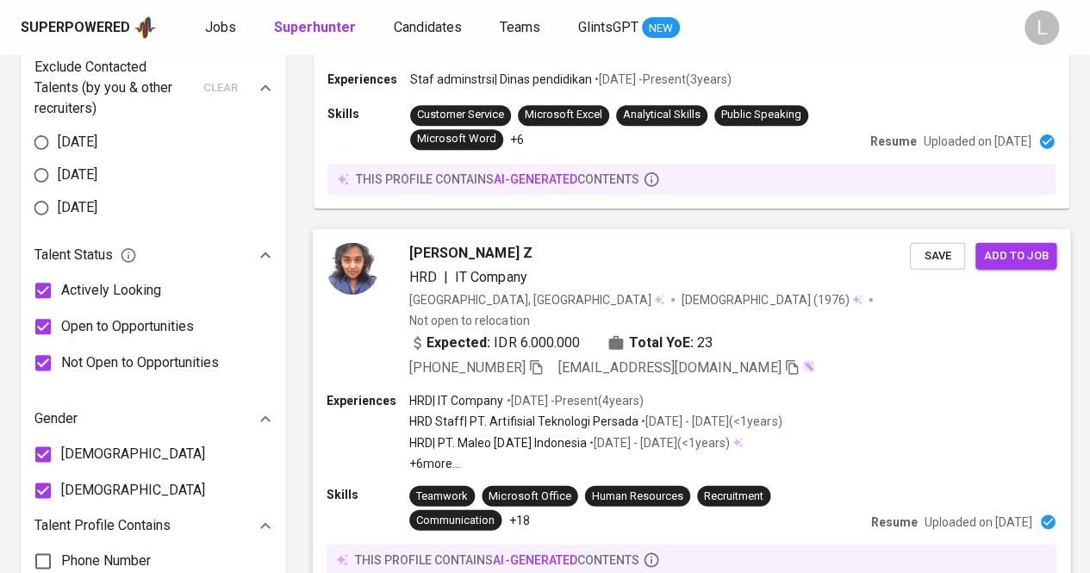
scroll to position [1347, 0]
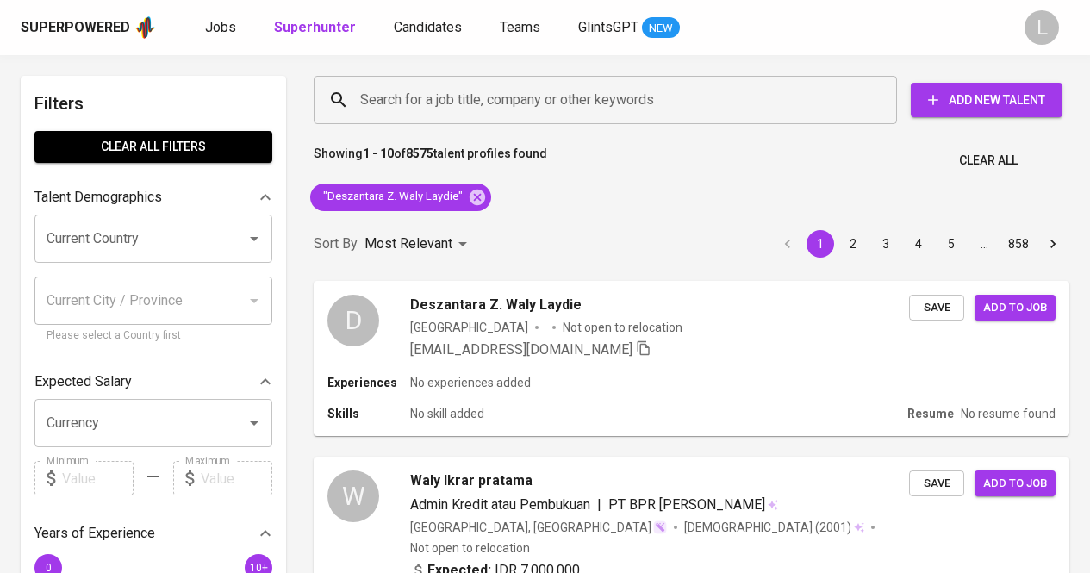
scroll to position [1347, 0]
